Goal: Transaction & Acquisition: Purchase product/service

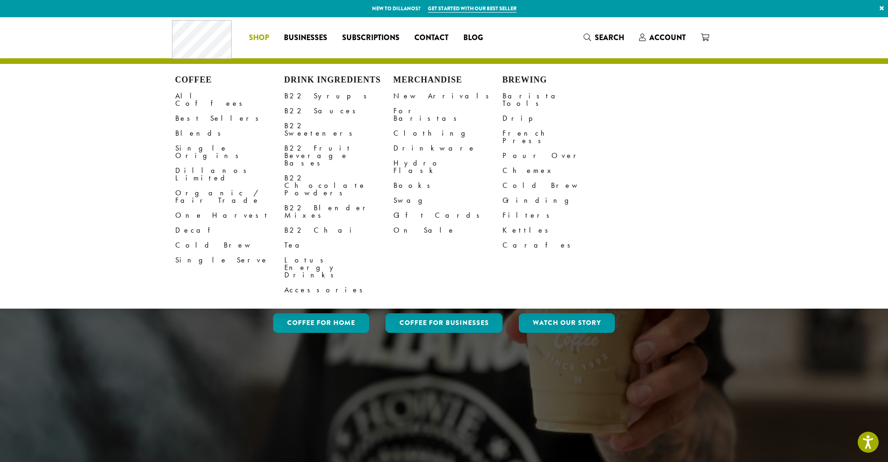
click at [267, 35] on span "Shop" at bounding box center [259, 38] width 20 height 12
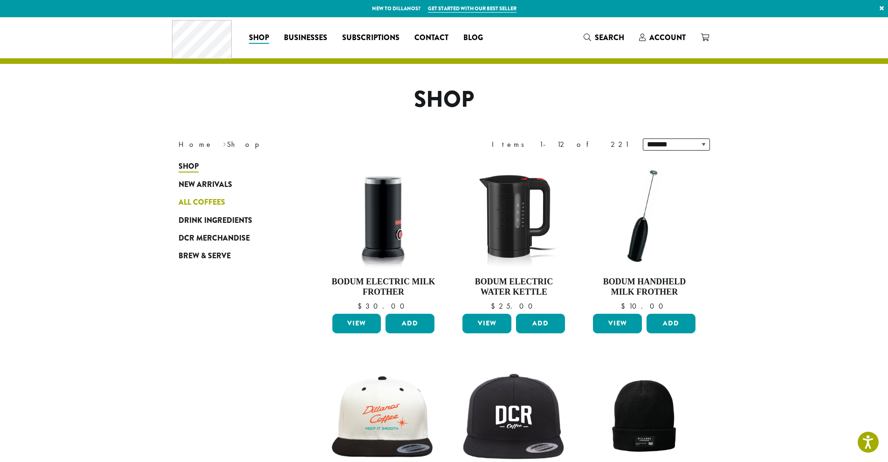
click at [217, 201] on span "All Coffees" at bounding box center [202, 203] width 47 height 12
